Goal: Task Accomplishment & Management: Manage account settings

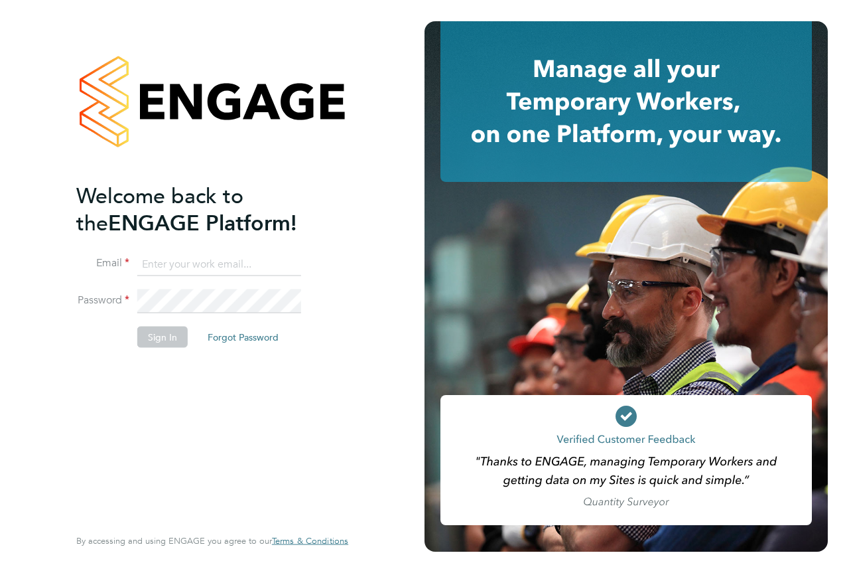
click at [236, 261] on input at bounding box center [219, 264] width 164 height 24
type input "[EMAIL_ADDRESS][PERSON_NAME][DOMAIN_NAME]"
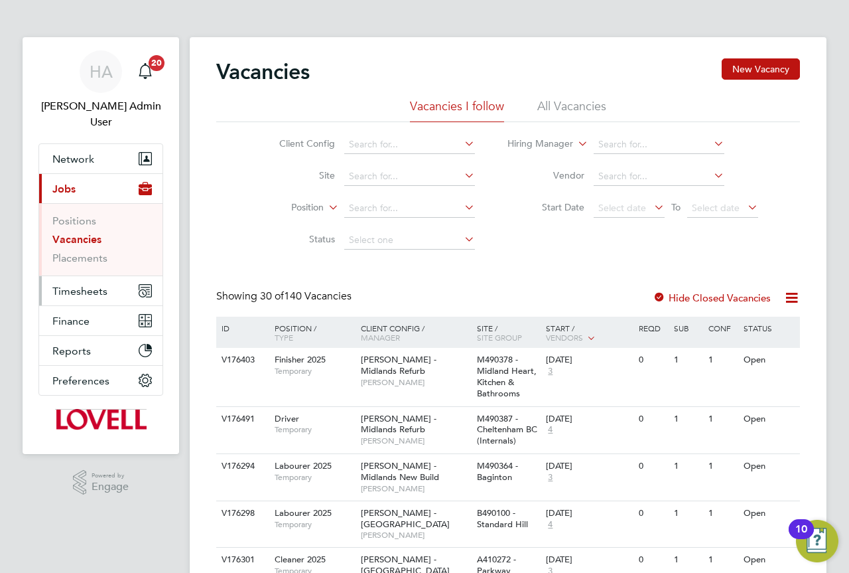
click at [89, 285] on span "Timesheets" at bounding box center [79, 291] width 55 height 13
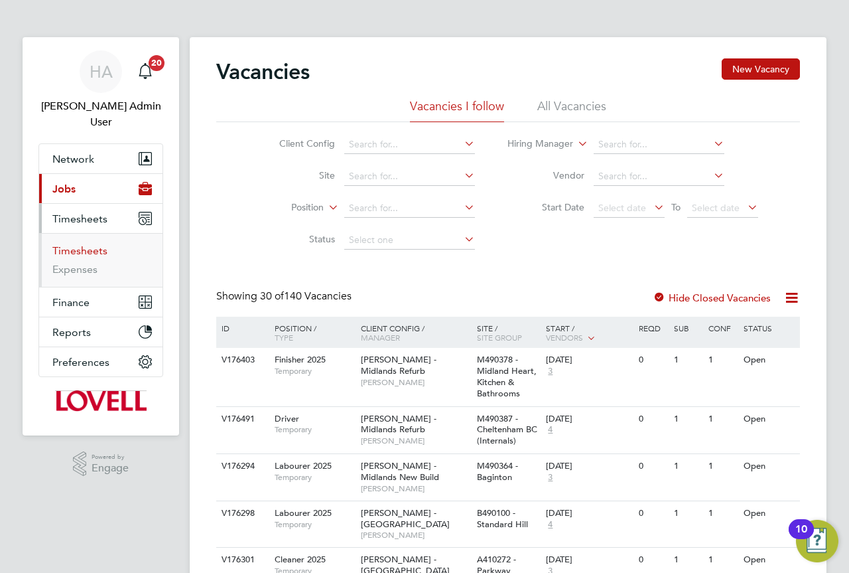
click at [82, 244] on link "Timesheets" at bounding box center [79, 250] width 55 height 13
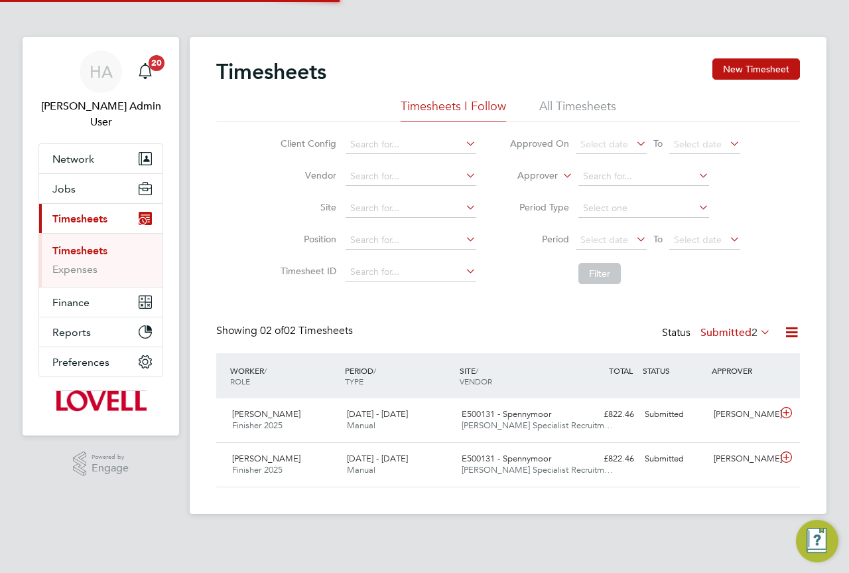
scroll to position [34, 115]
drag, startPoint x: 586, startPoint y: 104, endPoint x: 595, endPoint y: 127, distance: 24.4
click at [586, 104] on li "All Timesheets" at bounding box center [577, 110] width 77 height 24
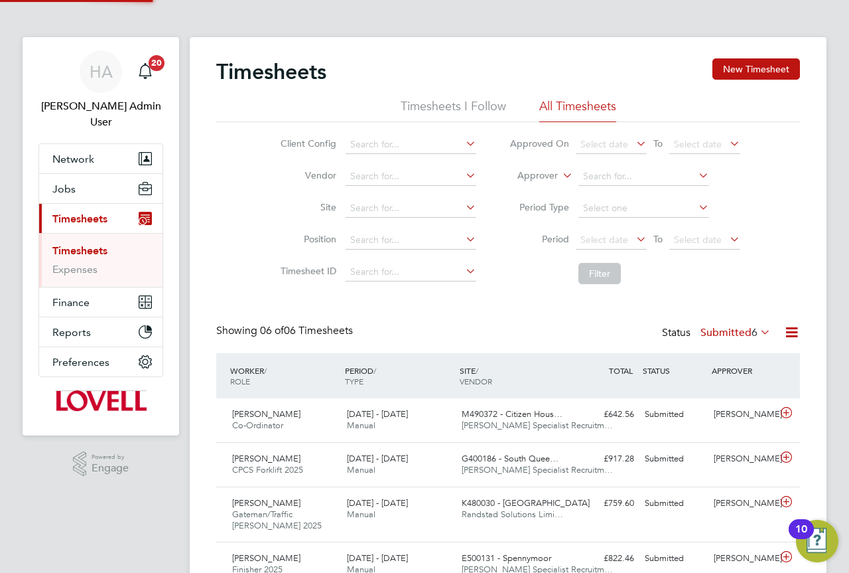
scroll to position [0, 0]
click at [560, 173] on icon at bounding box center [560, 172] width 0 height 12
drag, startPoint x: 531, startPoint y: 186, endPoint x: 571, endPoint y: 182, distance: 39.9
click at [530, 186] on li "Worker" at bounding box center [525, 190] width 66 height 17
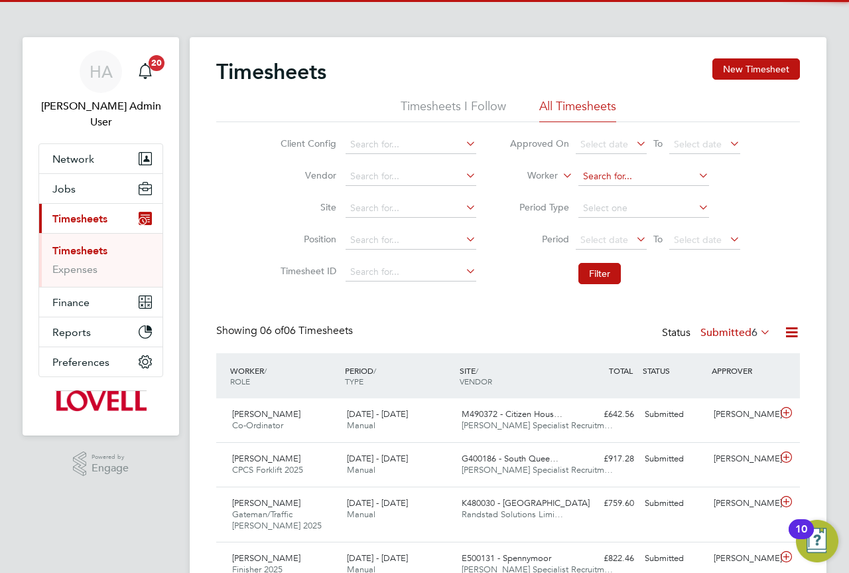
click at [606, 176] on input at bounding box center [644, 176] width 131 height 19
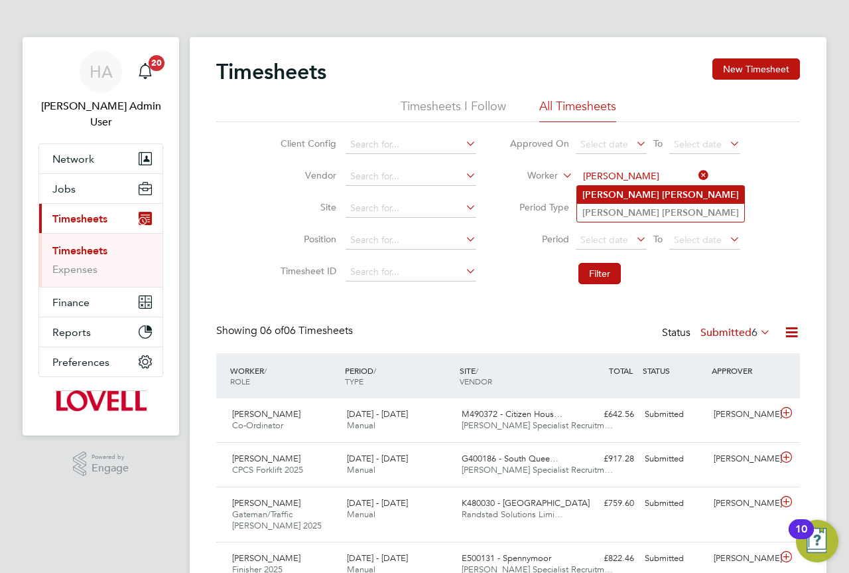
click at [662, 189] on b "Ward" at bounding box center [700, 194] width 77 height 11
type input "Craig Ward"
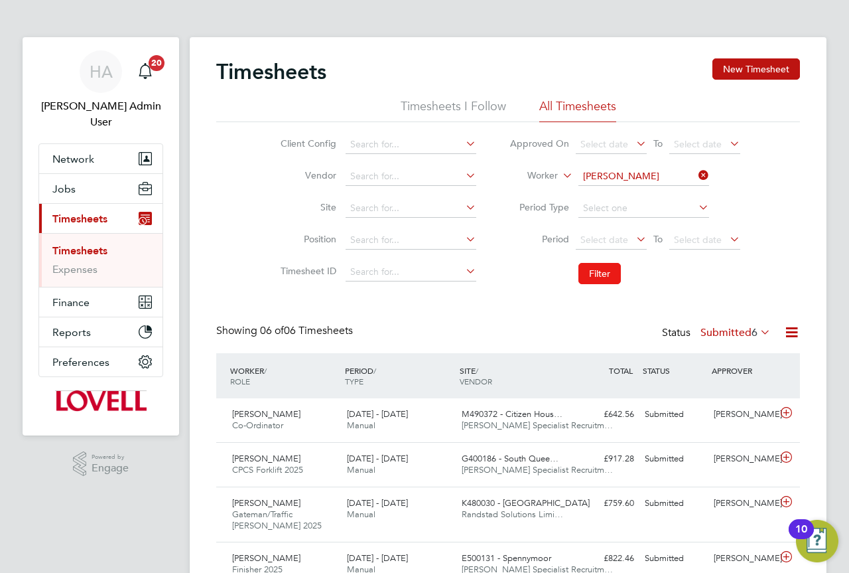
click at [610, 277] on button "Filter" at bounding box center [600, 273] width 42 height 21
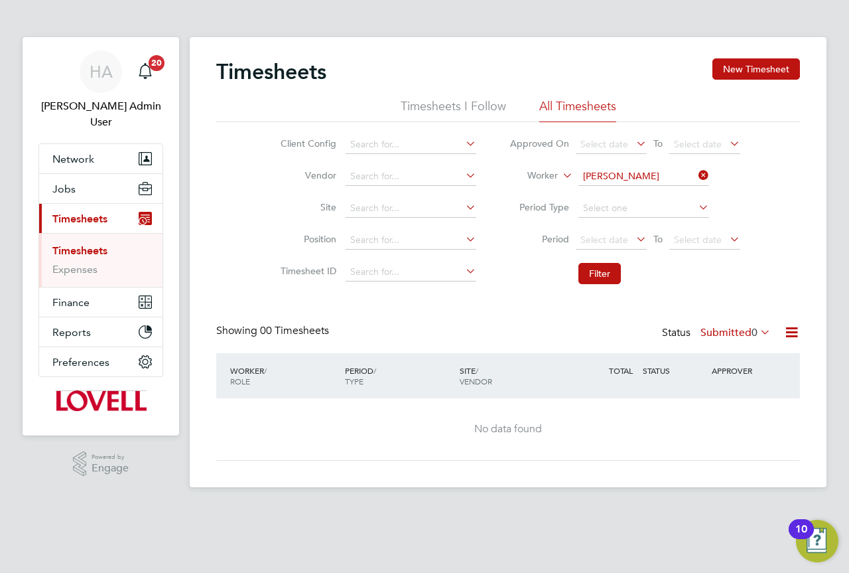
click at [734, 332] on label "Submitted 0" at bounding box center [736, 332] width 70 height 13
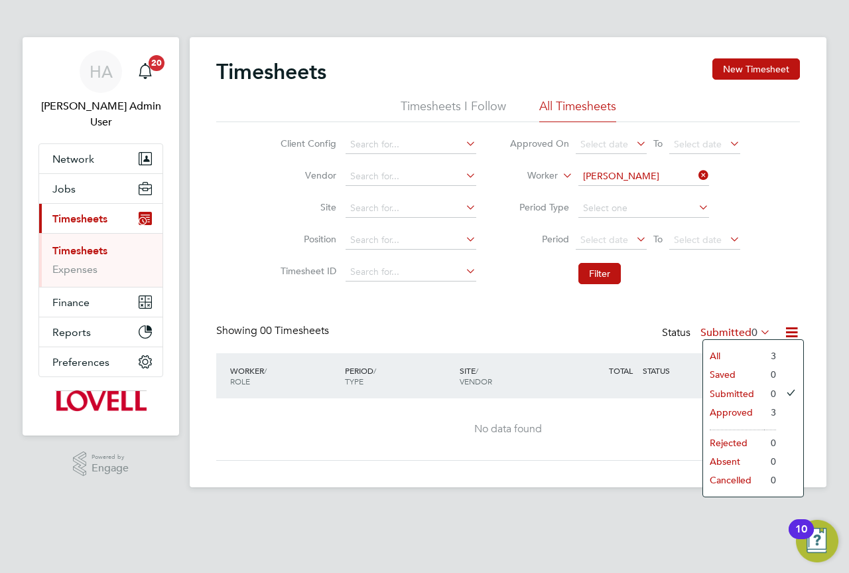
click at [733, 354] on li "All" at bounding box center [733, 355] width 61 height 19
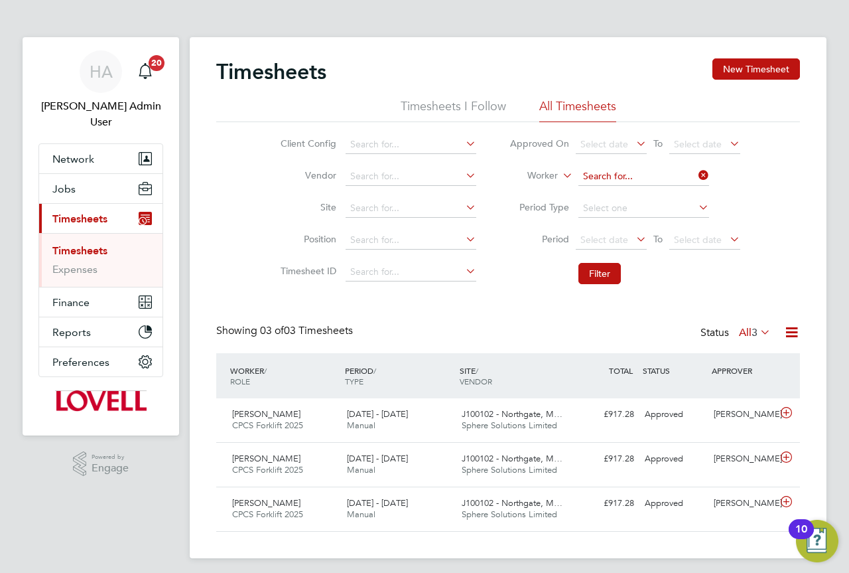
click at [640, 176] on input at bounding box center [644, 176] width 131 height 19
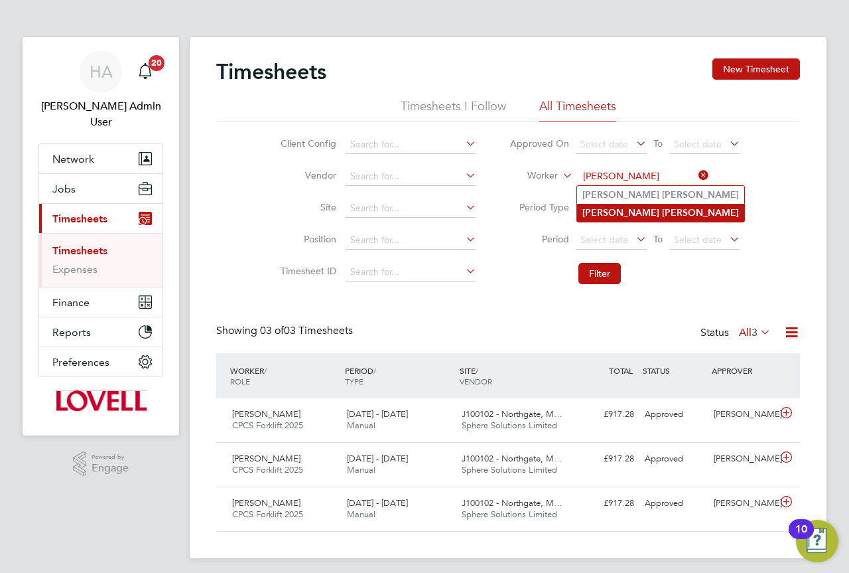
click at [671, 211] on li "Craig Ward" at bounding box center [660, 213] width 167 height 18
type input "Craig Ward"
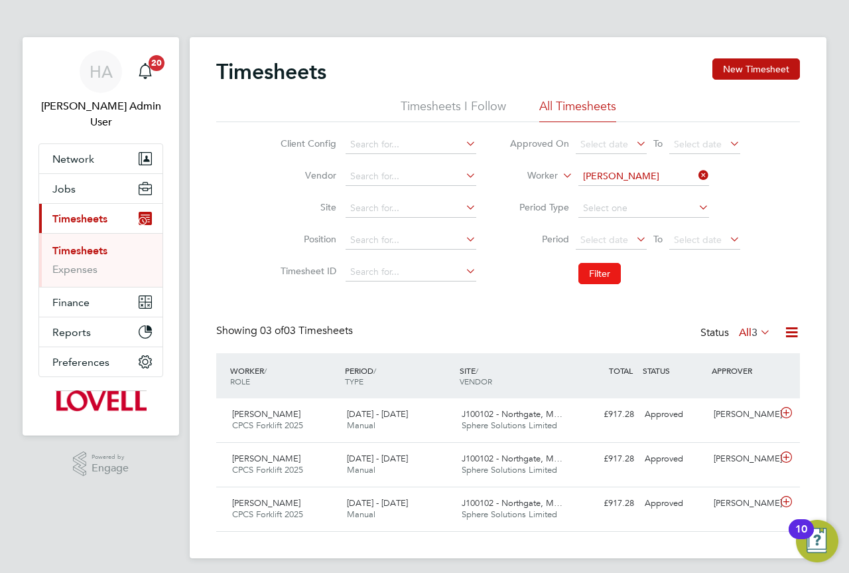
click at [608, 266] on button "Filter" at bounding box center [600, 273] width 42 height 21
click at [551, 517] on div "J100106 - Benwell Den… Caval Limited" at bounding box center [513, 508] width 115 height 33
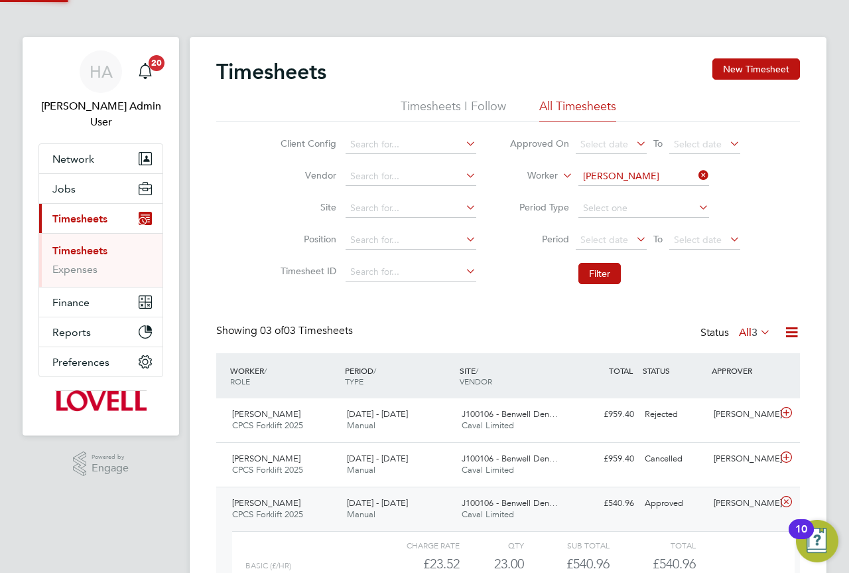
scroll to position [23, 129]
click at [531, 335] on div "Showing 03 of 03 Timesheets Status All 3" at bounding box center [508, 338] width 584 height 29
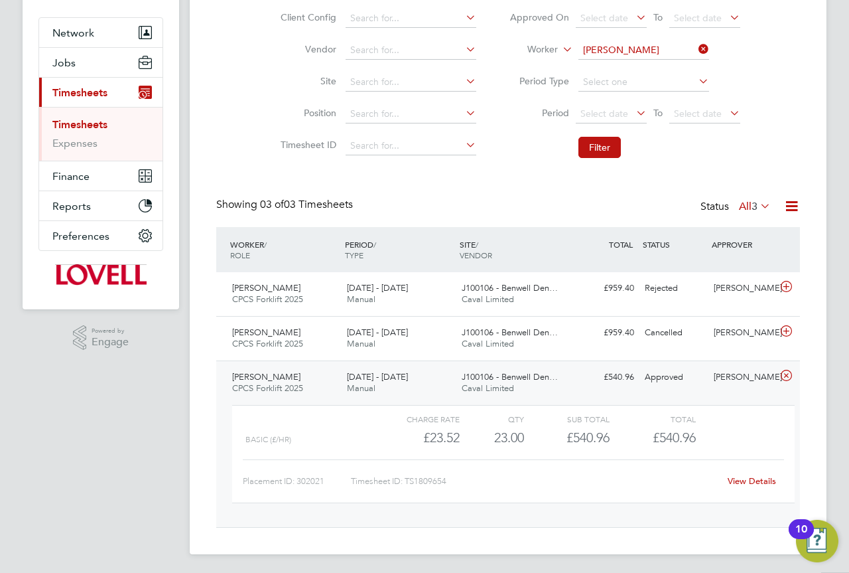
scroll to position [129, 0]
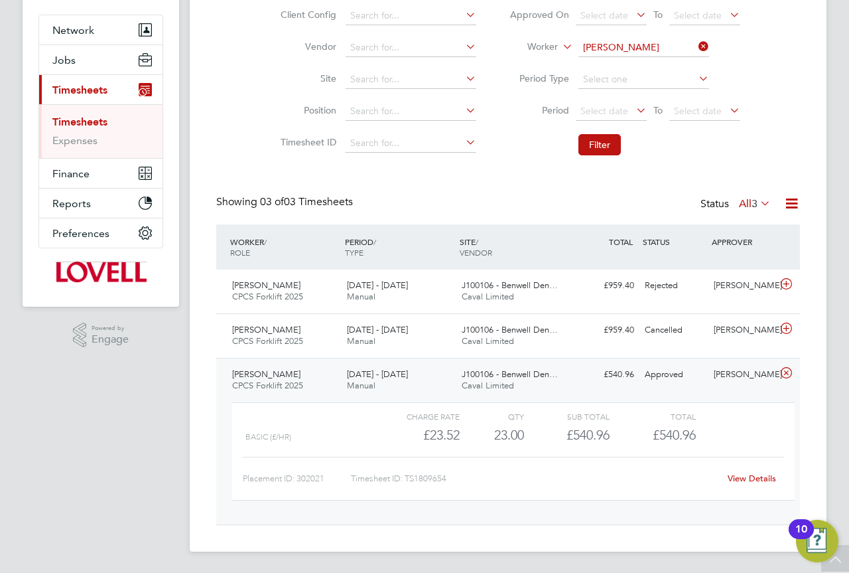
click at [758, 479] on link "View Details" at bounding box center [752, 477] width 48 height 11
